Goal: Information Seeking & Learning: Check status

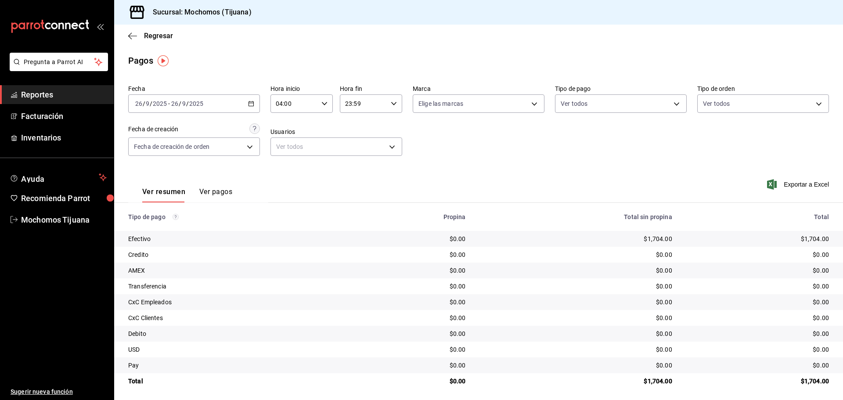
click at [148, 40] on div "Regresar" at bounding box center [478, 36] width 728 height 22
click at [151, 31] on div "Regresar" at bounding box center [478, 36] width 728 height 22
click at [151, 36] on span "Regresar" at bounding box center [158, 36] width 29 height 8
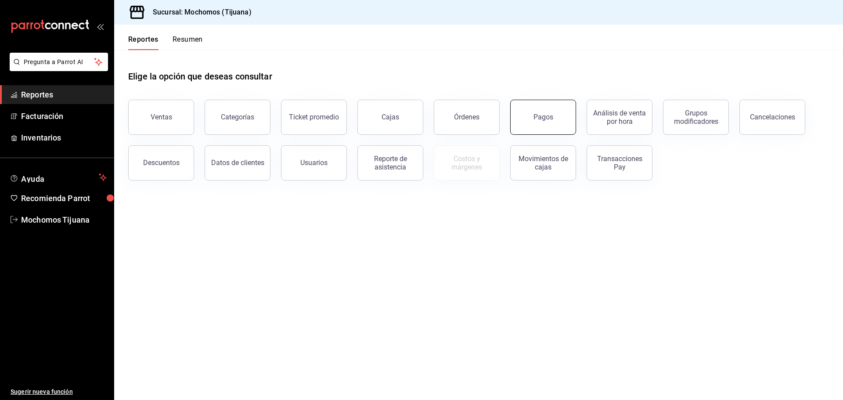
click at [531, 120] on button "Pagos" at bounding box center [543, 117] width 66 height 35
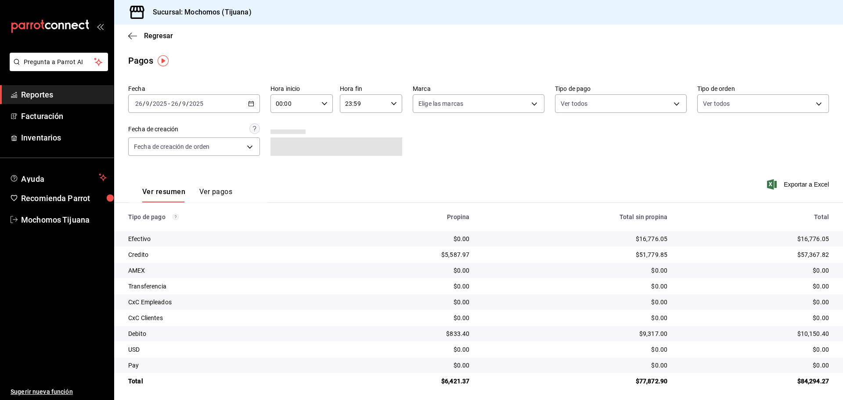
click at [322, 103] on \(Stroke\) "button" at bounding box center [324, 103] width 5 height 3
click at [287, 162] on button "04" at bounding box center [285, 167] width 28 height 18
type input "04:00"
click at [670, 101] on div at bounding box center [421, 200] width 843 height 400
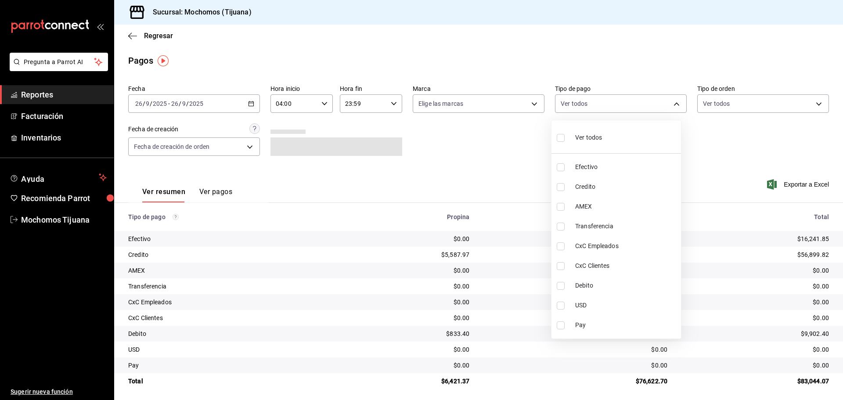
click at [670, 101] on body "Pregunta a Parrot AI Reportes Facturación Inventarios Ayuda Recomienda Parrot M…" at bounding box center [421, 200] width 843 height 400
click at [560, 187] on input "checkbox" at bounding box center [560, 187] width 8 height 8
checkbox input "true"
type input "a27a072c-b141-4985-9f83-ae60dbe2196b"
click at [563, 286] on input "checkbox" at bounding box center [564, 286] width 8 height 8
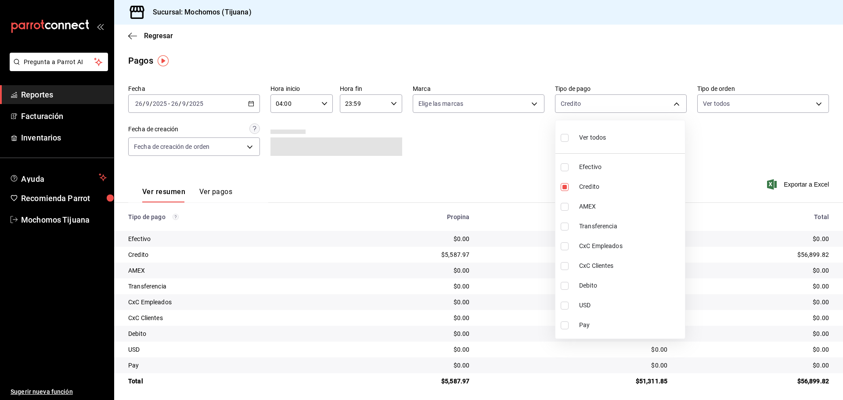
checkbox input "true"
type input "a27a072c-b141-4985-9f83-ae60dbe2196b,b7370aa5-450f-4a05-bab4-2784151f97fb"
click at [150, 37] on div at bounding box center [421, 200] width 843 height 400
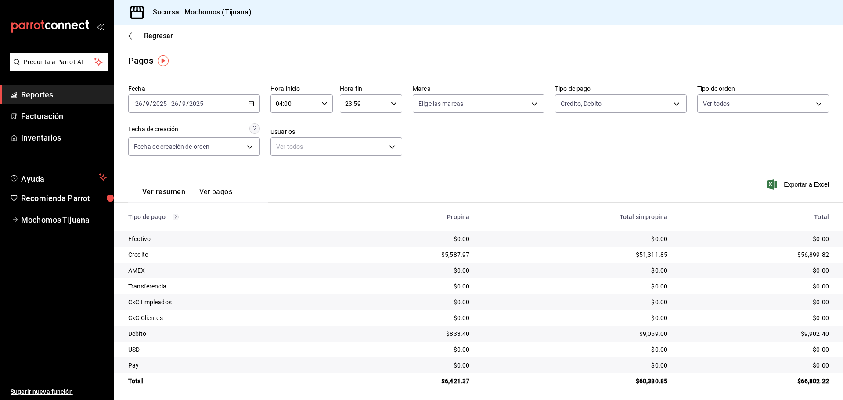
click at [150, 37] on div "Ver todos Efectivo Credito AMEX Transferencia CxC Empleados CxC Clientes Debito…" at bounding box center [421, 200] width 843 height 400
click at [150, 37] on span "Regresar" at bounding box center [158, 36] width 29 height 8
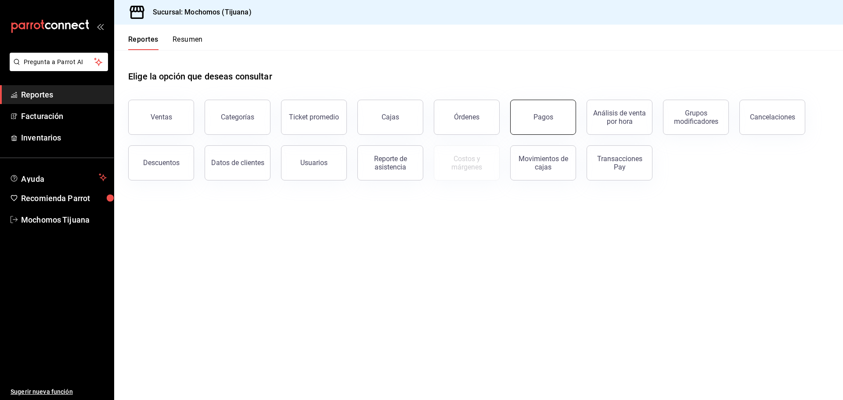
click at [527, 116] on button "Pagos" at bounding box center [543, 117] width 66 height 35
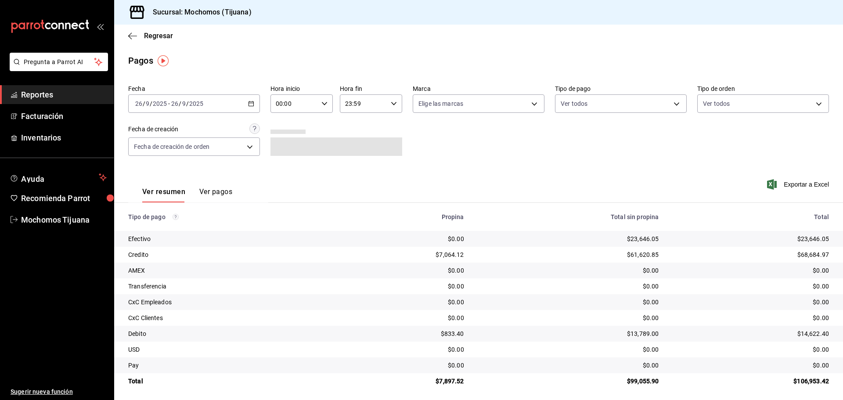
click at [323, 105] on \(Stroke\) "button" at bounding box center [324, 103] width 5 height 3
click at [285, 166] on span "04" at bounding box center [284, 166] width 17 height 7
type input "04:00"
click at [674, 103] on div at bounding box center [421, 200] width 843 height 400
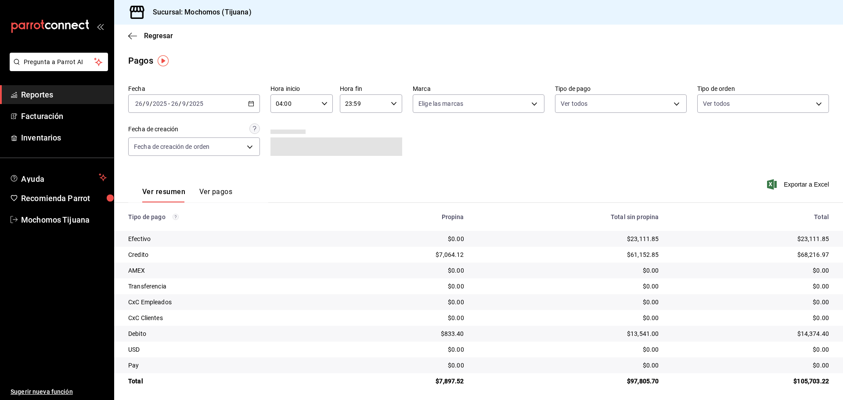
click at [674, 103] on body "Pregunta a Parrot AI Reportes Facturación Inventarios Ayuda Recomienda Parrot M…" at bounding box center [421, 200] width 843 height 400
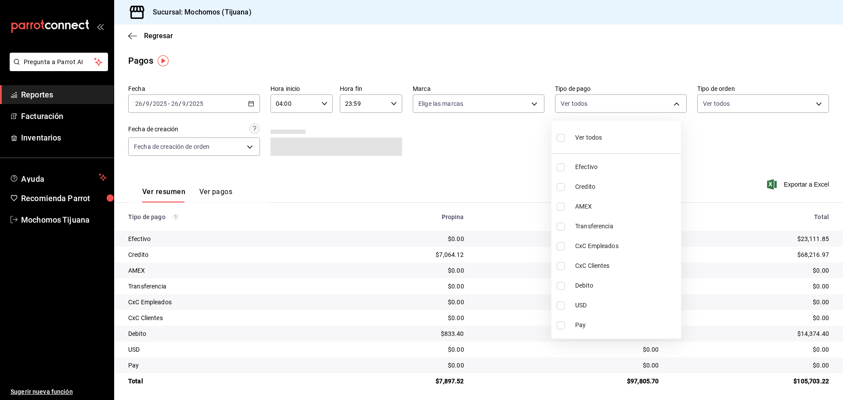
click at [565, 187] on label at bounding box center [561, 187] width 11 height 8
click at [564, 187] on input "checkbox" at bounding box center [560, 187] width 8 height 8
checkbox input "false"
click at [563, 187] on input "checkbox" at bounding box center [564, 187] width 8 height 8
checkbox input "true"
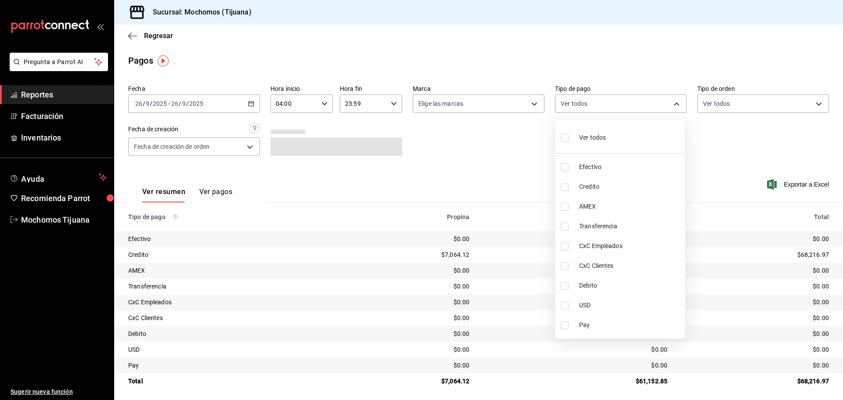
type input "a27a072c-b141-4985-9f83-ae60dbe2196b"
click at [563, 287] on input "checkbox" at bounding box center [564, 286] width 8 height 8
checkbox input "true"
type input "a27a072c-b141-4985-9f83-ae60dbe2196b,b7370aa5-450f-4a05-bab4-2784151f97fb"
click at [476, 174] on div at bounding box center [421, 200] width 843 height 400
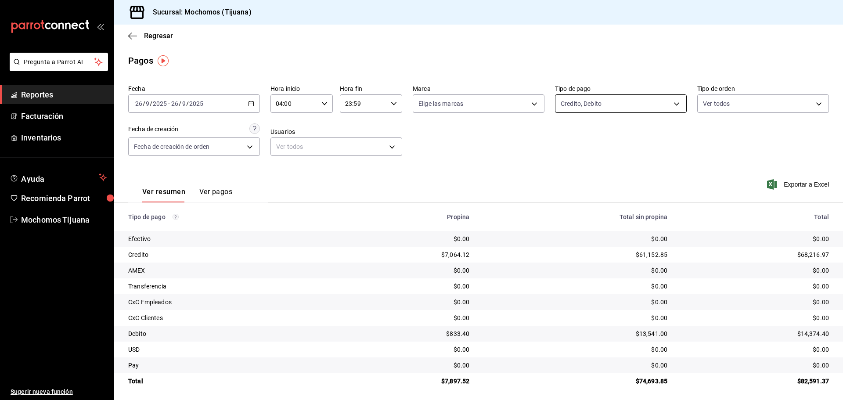
click at [676, 101] on body "Pregunta a Parrot AI Reportes Facturación Inventarios Ayuda Recomienda Parrot M…" at bounding box center [421, 200] width 843 height 400
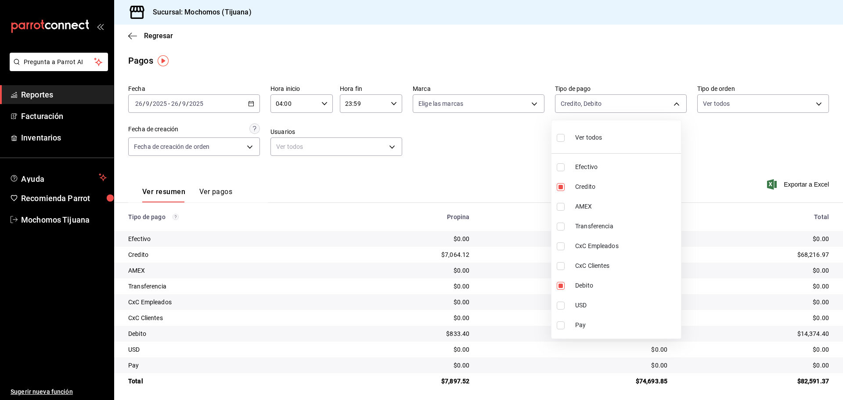
click at [561, 136] on input "checkbox" at bounding box center [560, 138] width 8 height 8
checkbox input "true"
type input "e823c082-5bf3-4e6e-b961-f7623faa40a9,a27a072c-b141-4985-9f83-ae60dbe2196b,28e67…"
checkbox input "true"
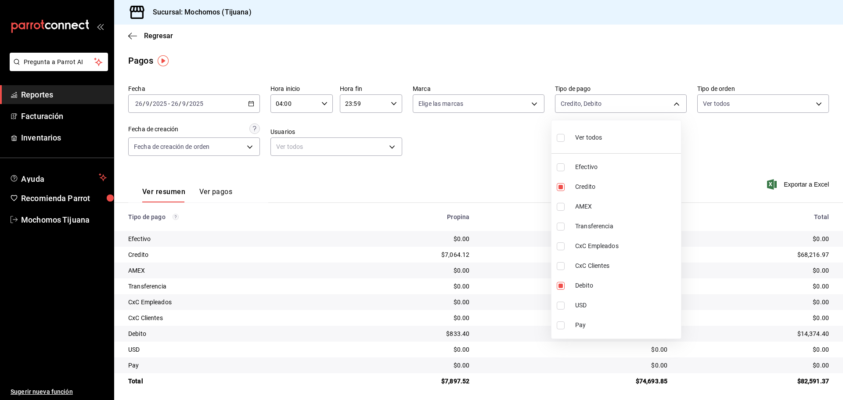
checkbox input "true"
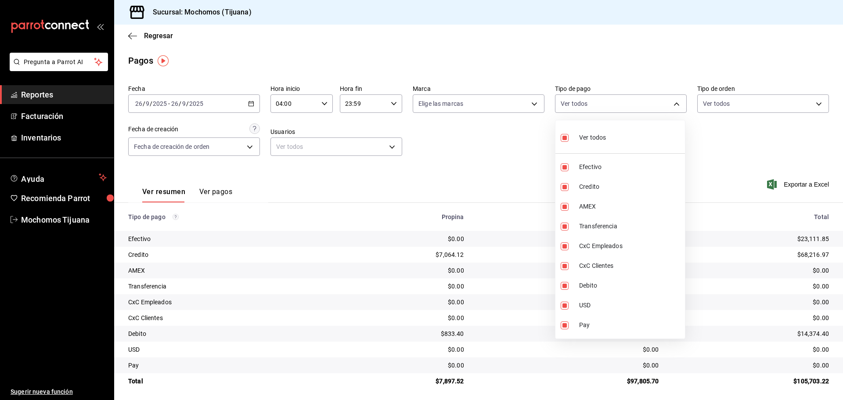
click at [513, 144] on div at bounding box center [421, 200] width 843 height 400
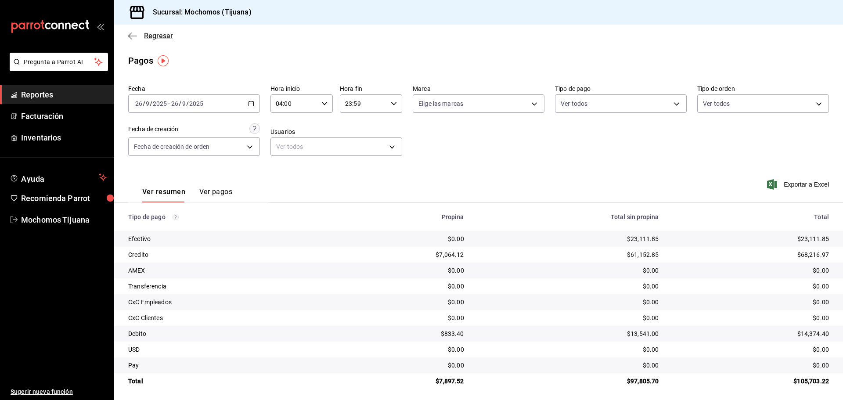
drag, startPoint x: 45, startPoint y: 343, endPoint x: 157, endPoint y: 36, distance: 327.2
click at [157, 36] on span "Regresar" at bounding box center [158, 36] width 29 height 8
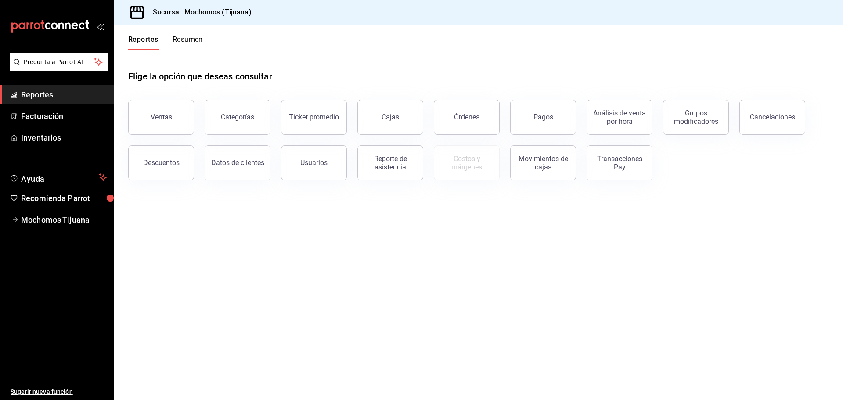
click at [157, 36] on button "Reportes" at bounding box center [143, 42] width 30 height 15
click at [527, 125] on button "Pagos" at bounding box center [543, 117] width 66 height 35
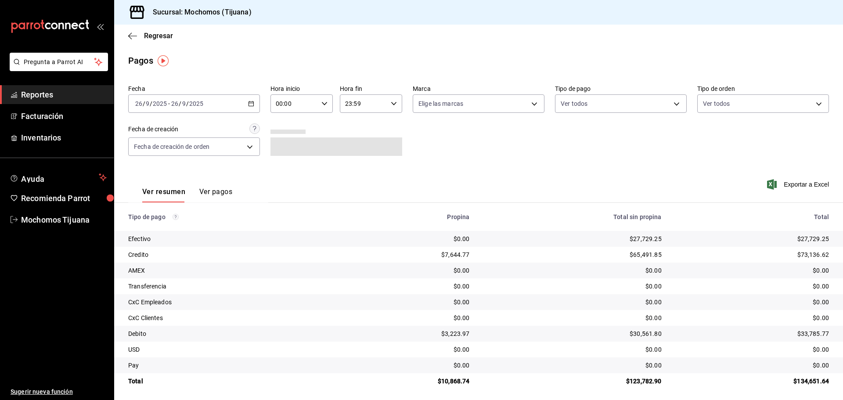
click at [323, 106] on icon "button" at bounding box center [324, 103] width 6 height 6
click at [283, 119] on span "04" at bounding box center [284, 122] width 17 height 7
type input "04:00"
